Goal: Task Accomplishment & Management: Use online tool/utility

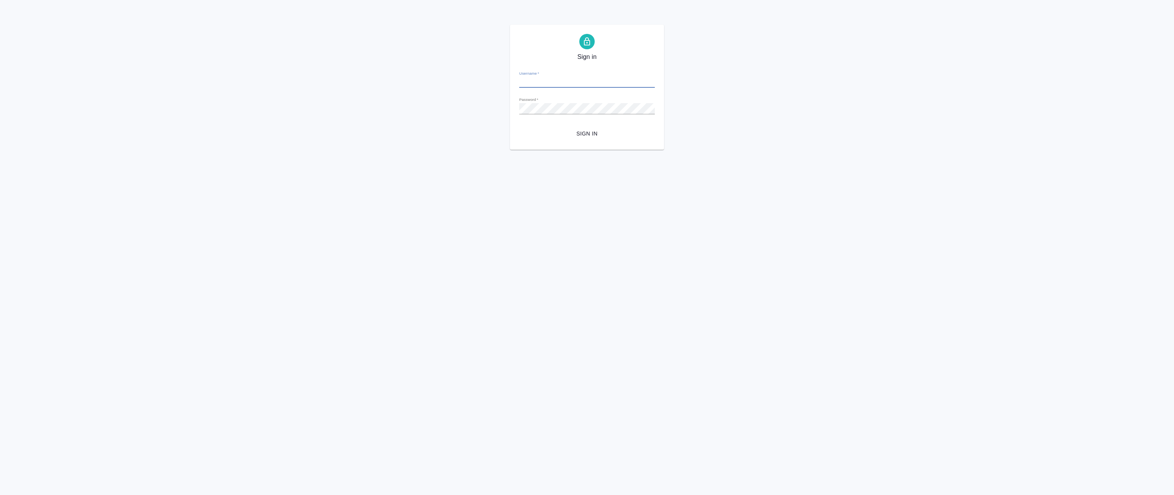
type input "[EMAIL_ADDRESS][DOMAIN_NAME]"
click at [581, 132] on span "Sign in" at bounding box center [586, 134] width 123 height 10
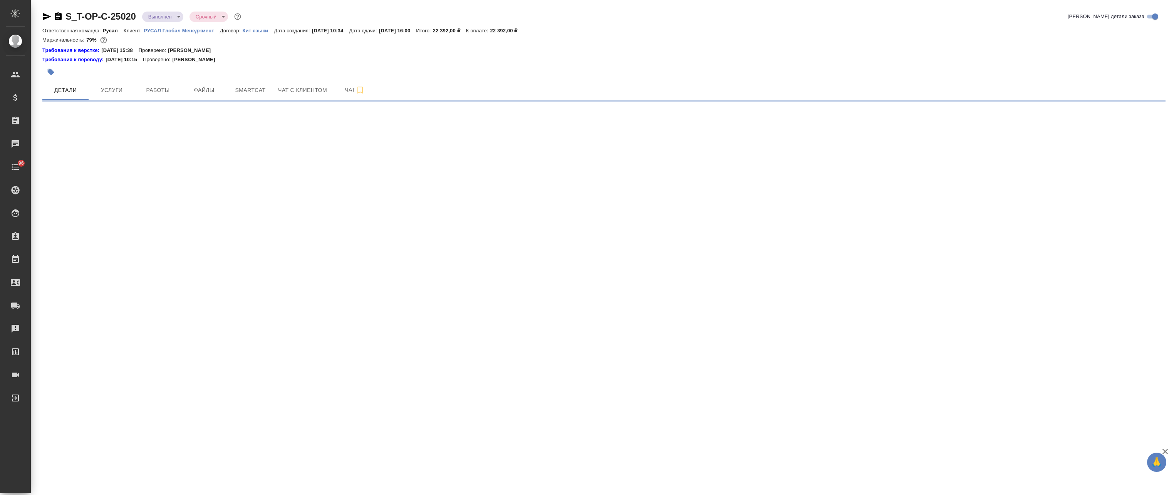
select select "RU"
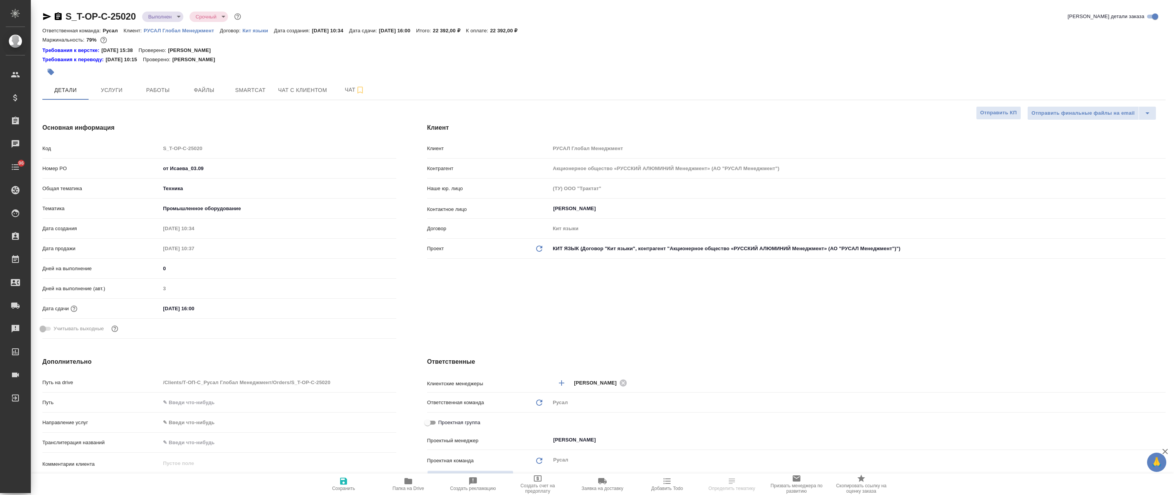
type textarea "x"
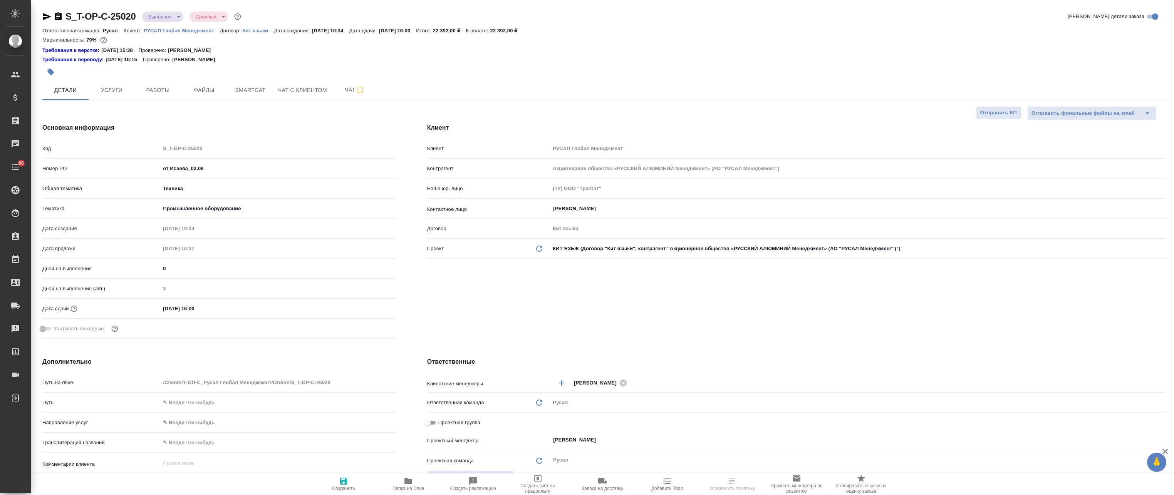
type textarea "x"
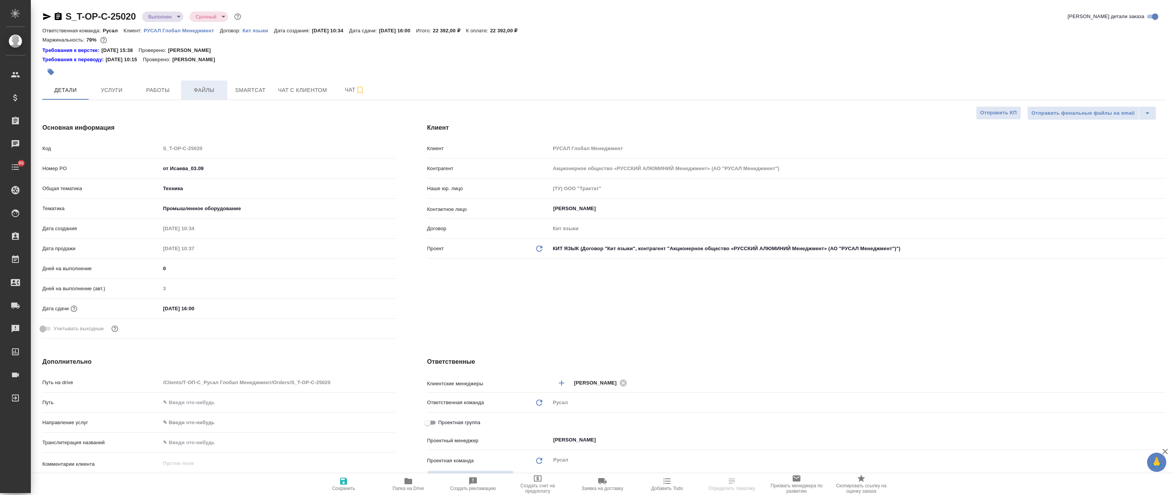
type textarea "x"
click at [175, 87] on span "Работы" at bounding box center [157, 91] width 37 height 10
